Goal: Task Accomplishment & Management: Manage account settings

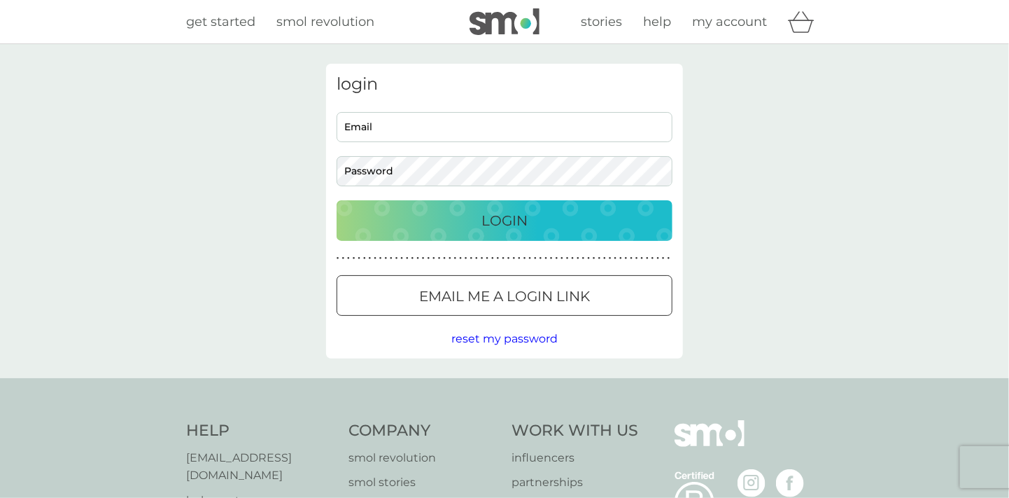
click at [428, 125] on input "Email" at bounding box center [505, 127] width 336 height 30
type input "steve@rushallison.co.uk"
click at [501, 223] on p "Login" at bounding box center [505, 220] width 46 height 22
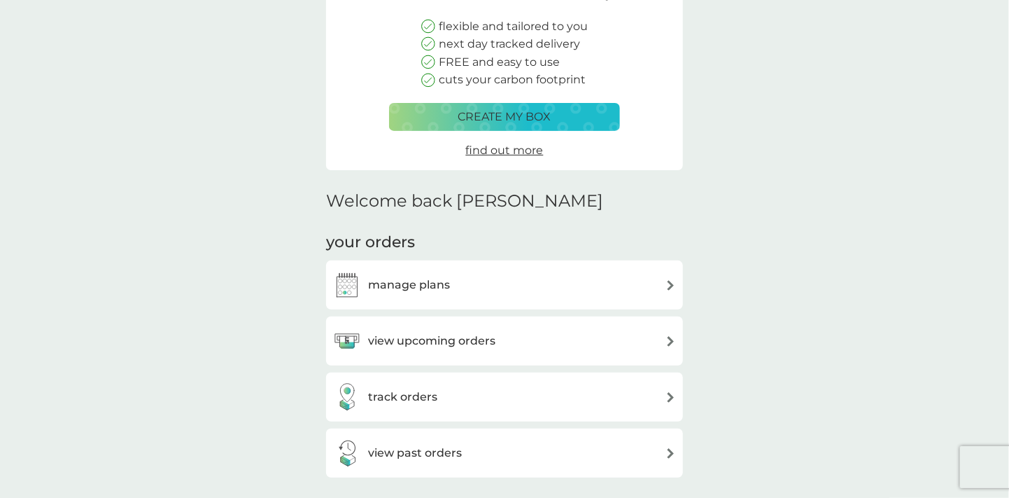
scroll to position [210, 0]
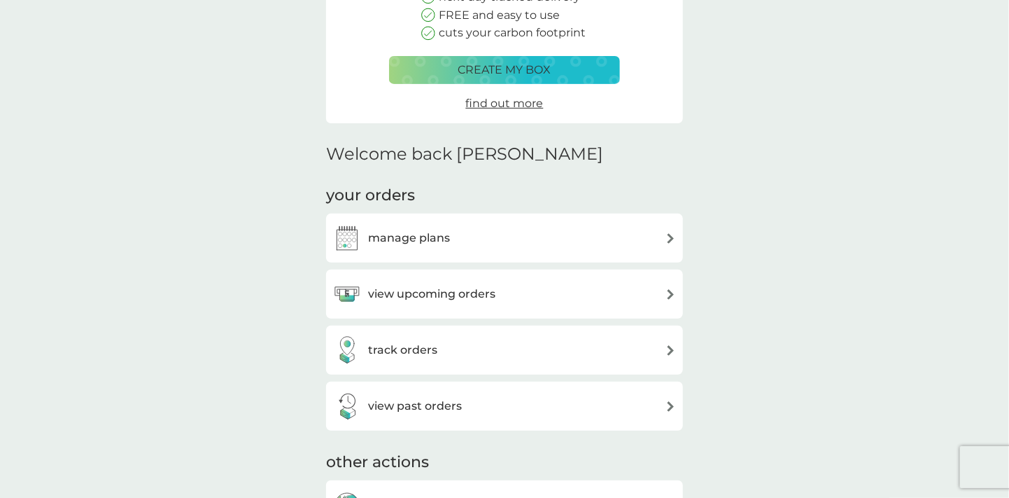
click at [669, 242] on img at bounding box center [671, 238] width 11 height 11
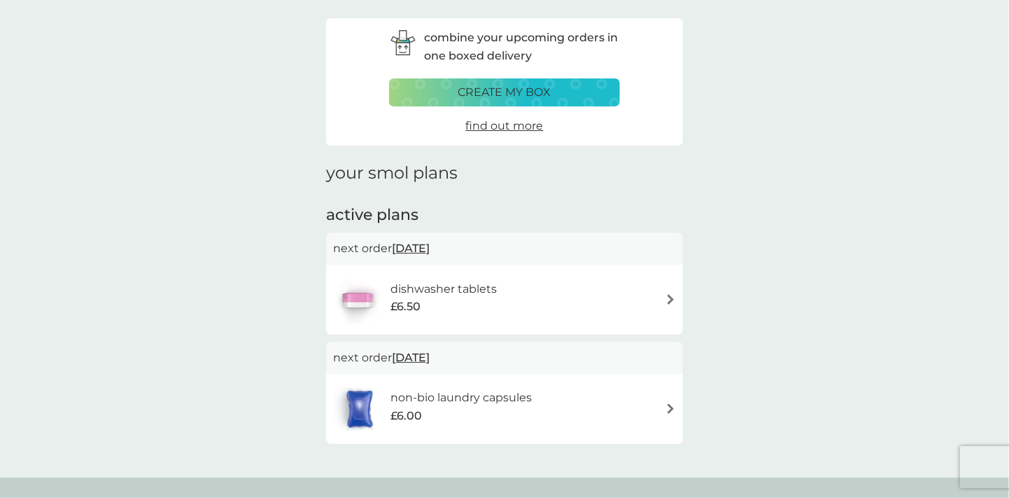
scroll to position [70, 0]
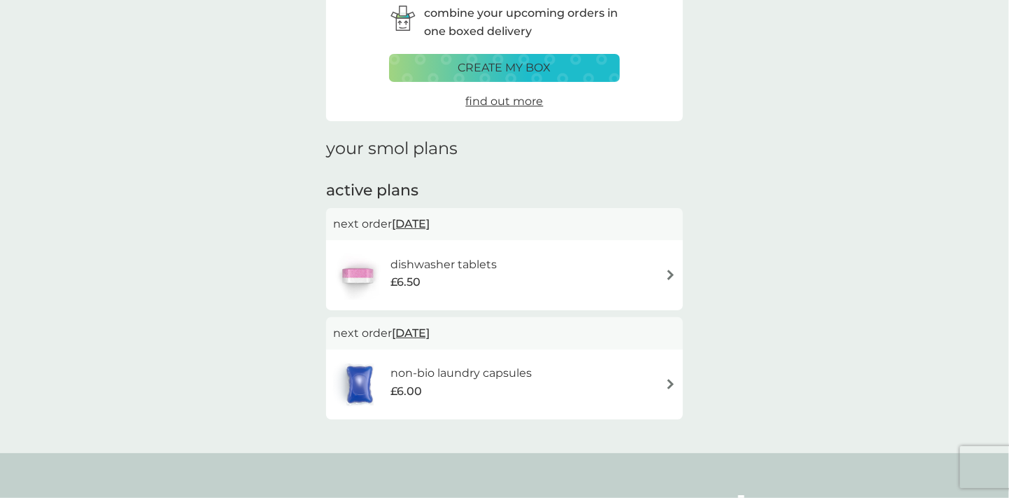
click at [671, 277] on img at bounding box center [671, 275] width 11 height 11
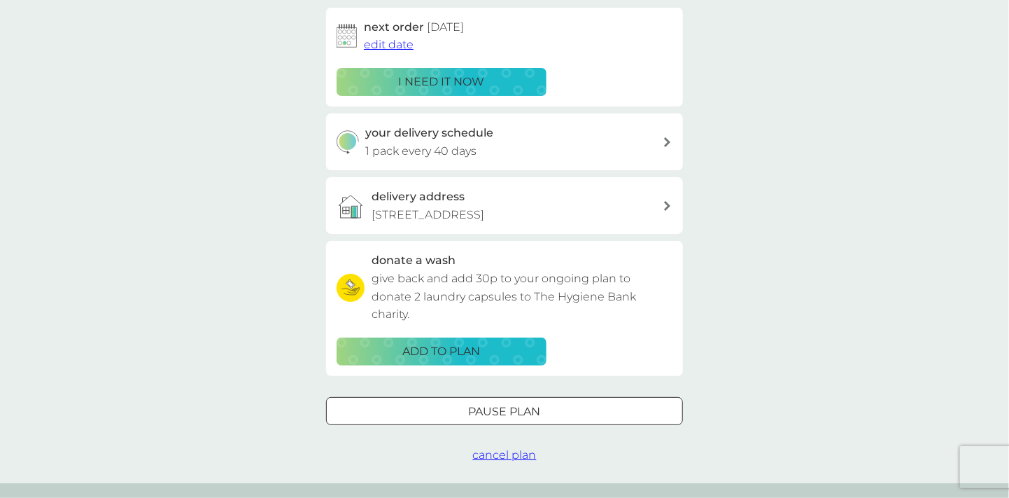
scroll to position [280, 0]
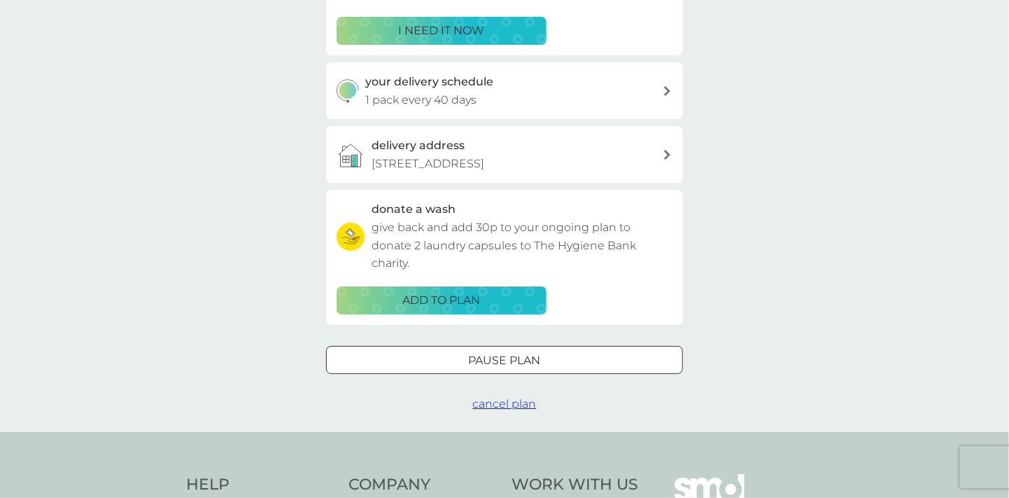
click at [536, 361] on p "Pause plan" at bounding box center [505, 360] width 72 height 18
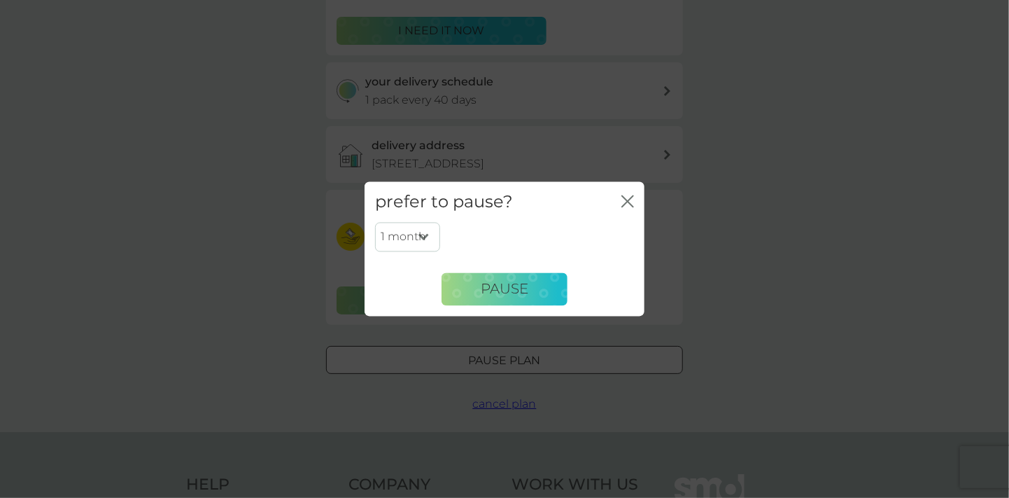
click at [424, 237] on select "1 month 2 months 3 months 4 months 5 months 6 months" at bounding box center [407, 237] width 65 height 29
select select "2"
click at [375, 223] on select "1 month 2 months 3 months 4 months 5 months 6 months" at bounding box center [407, 237] width 65 height 29
click at [512, 290] on span "Pause" at bounding box center [505, 289] width 48 height 17
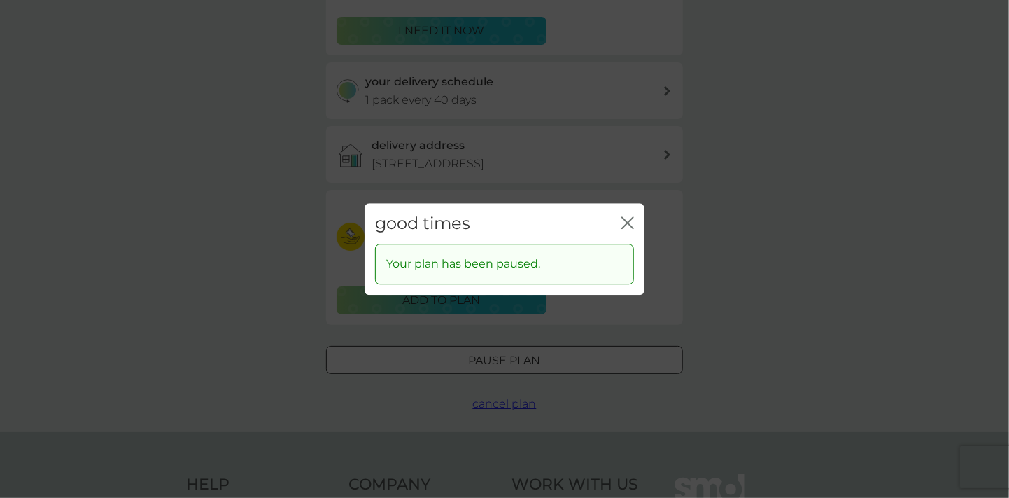
click at [627, 223] on icon "close" at bounding box center [625, 222] width 6 height 11
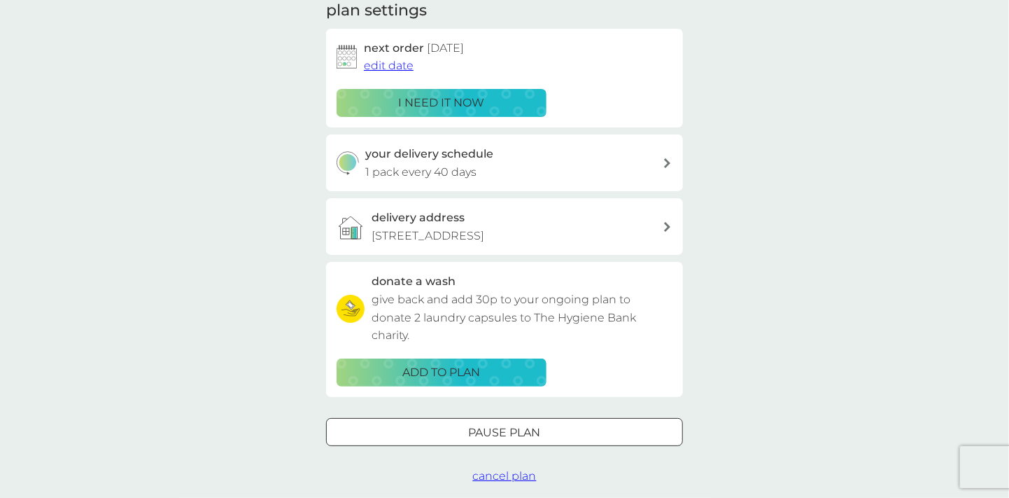
scroll to position [0, 0]
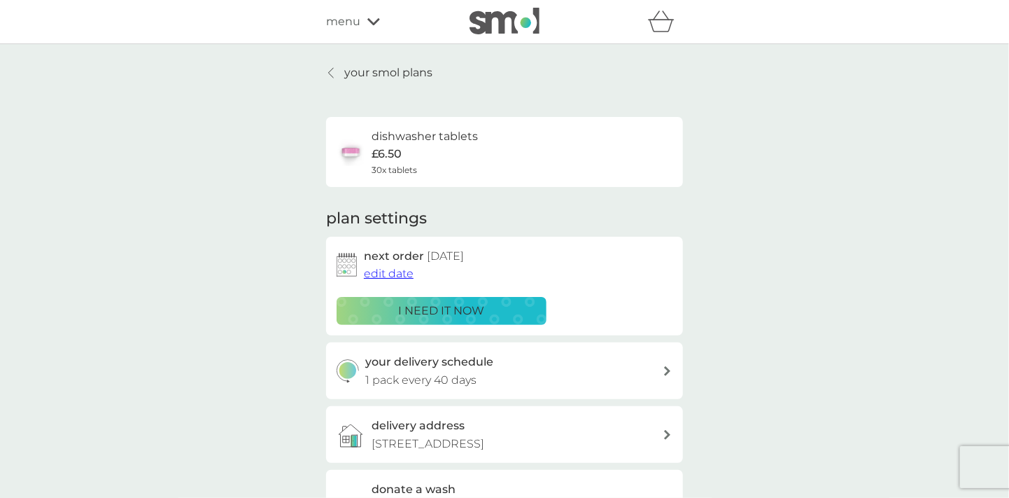
click at [335, 74] on div at bounding box center [332, 72] width 10 height 11
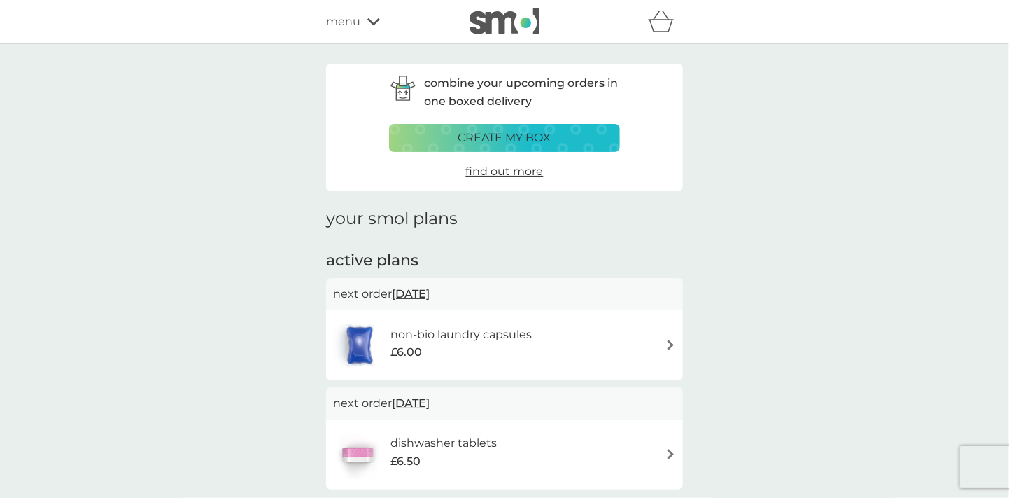
click at [657, 342] on div "non-bio laundry capsules £6.00" at bounding box center [504, 345] width 343 height 49
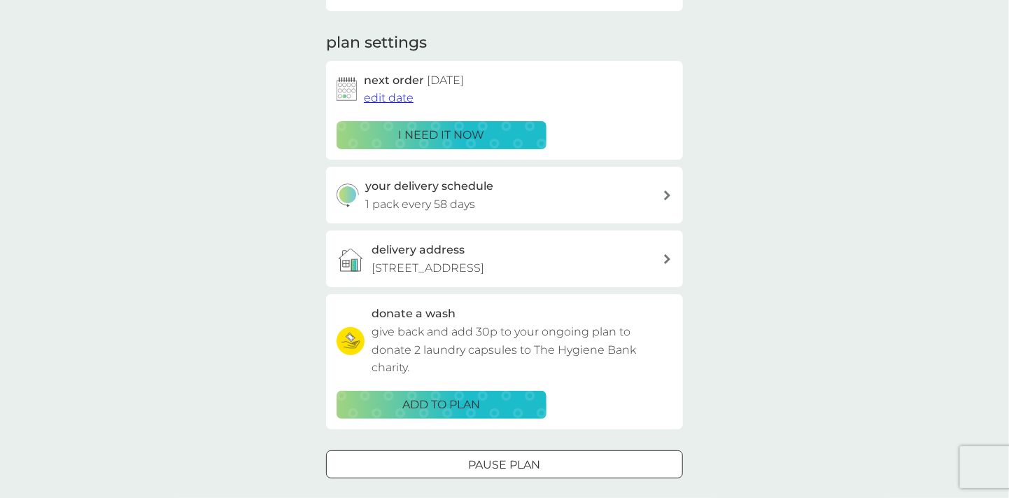
scroll to position [210, 0]
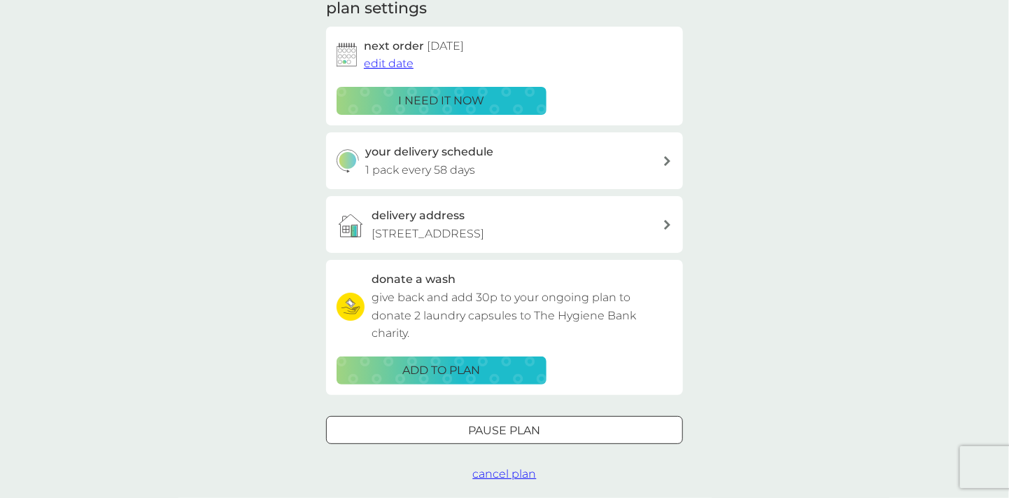
click at [503, 433] on div at bounding box center [505, 430] width 50 height 15
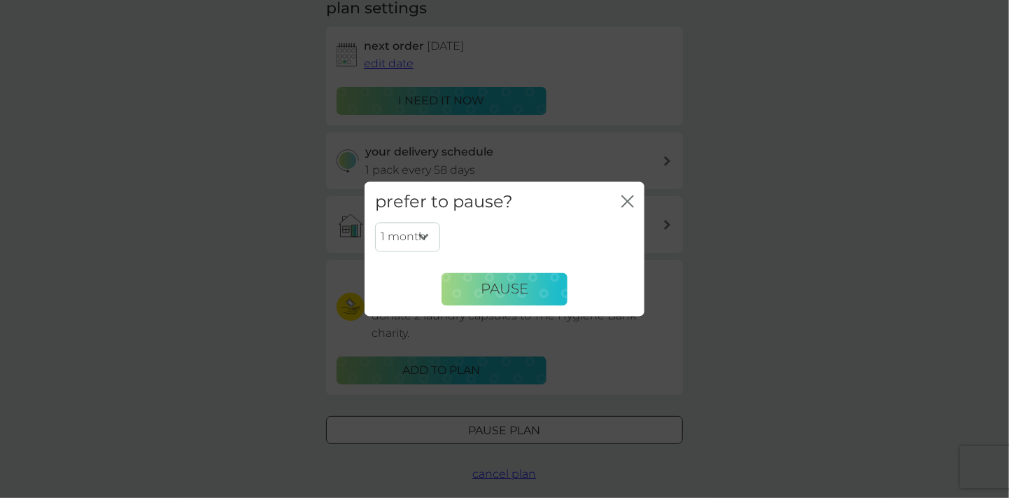
click at [423, 238] on select "1 month 2 months 3 months 4 months 5 months 6 months" at bounding box center [407, 237] width 65 height 29
select select "2"
click at [375, 223] on select "1 month 2 months 3 months 4 months 5 months 6 months" at bounding box center [407, 237] width 65 height 29
click at [507, 286] on span "Pause" at bounding box center [505, 289] width 48 height 17
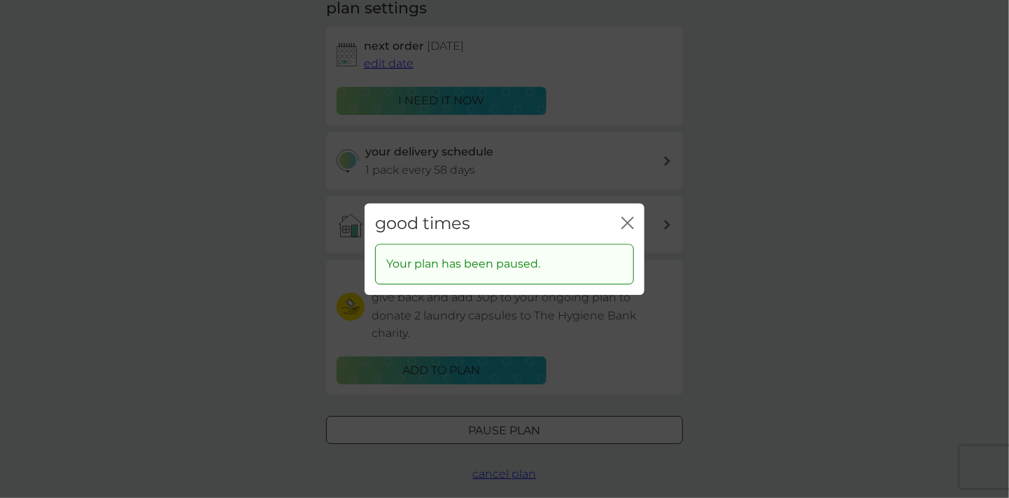
click at [627, 220] on icon "close" at bounding box center [628, 222] width 13 height 13
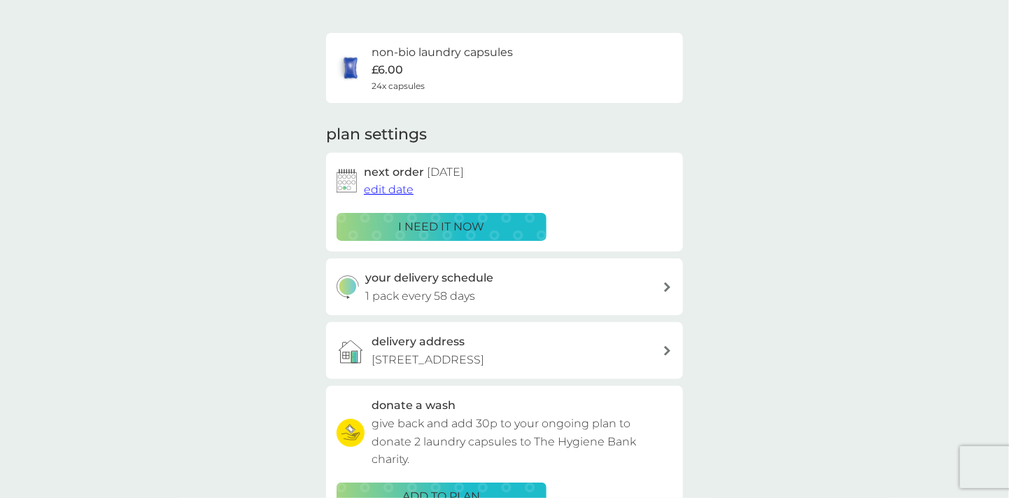
scroll to position [0, 0]
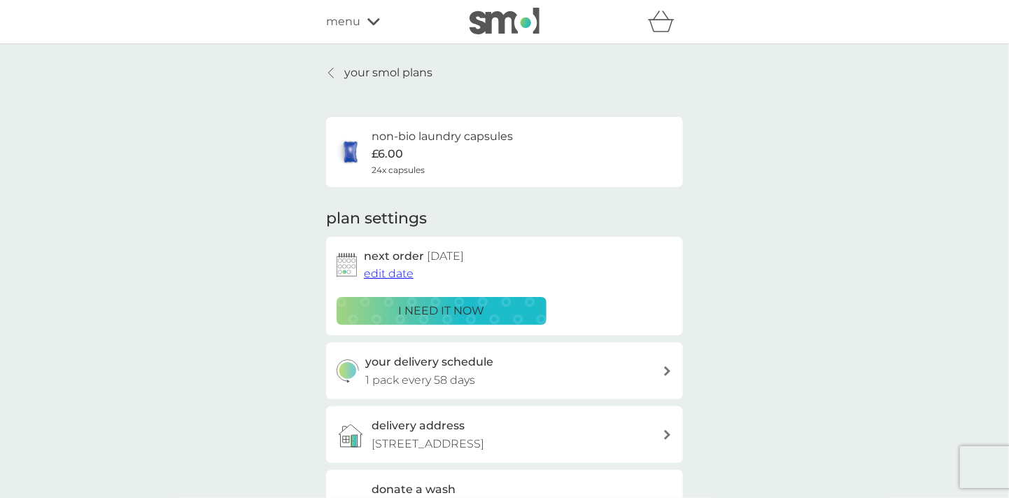
click at [326, 69] on link "your smol plans" at bounding box center [379, 73] width 106 height 18
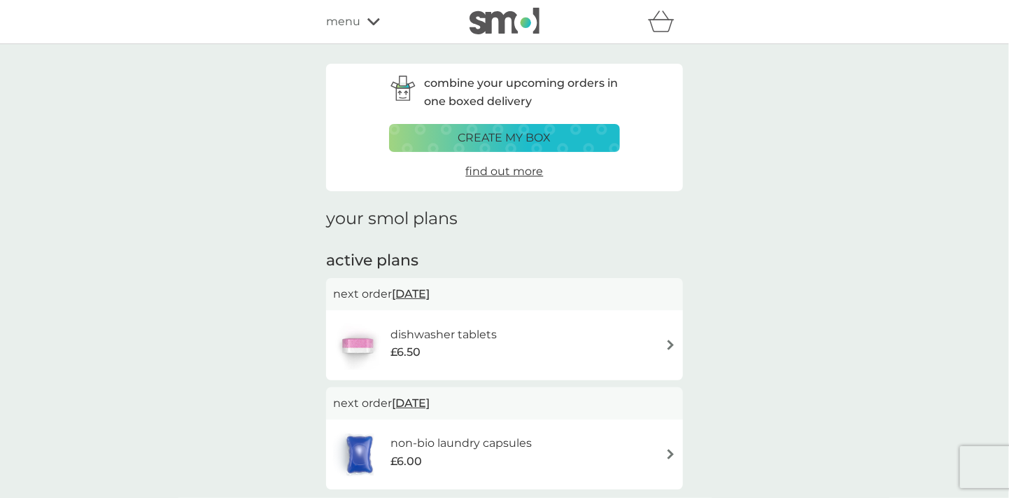
click at [370, 23] on icon at bounding box center [374, 22] width 13 height 8
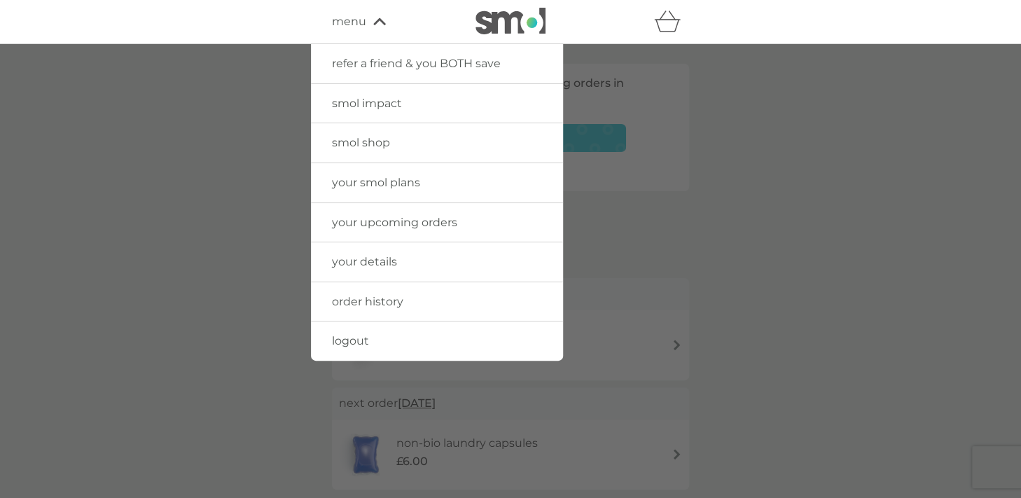
click at [361, 339] on span "logout" at bounding box center [350, 340] width 37 height 13
